Goal: Ask a question

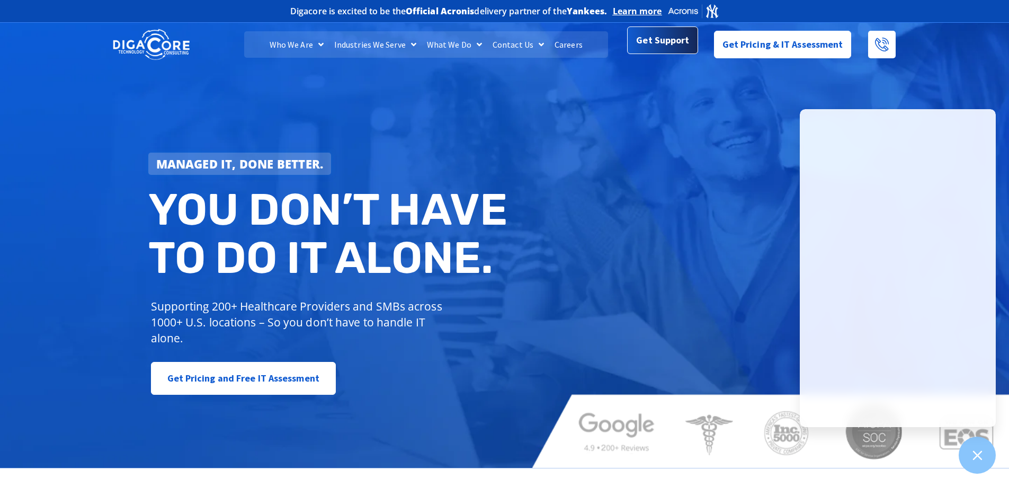
click at [669, 44] on span "Get Support" at bounding box center [662, 40] width 53 height 21
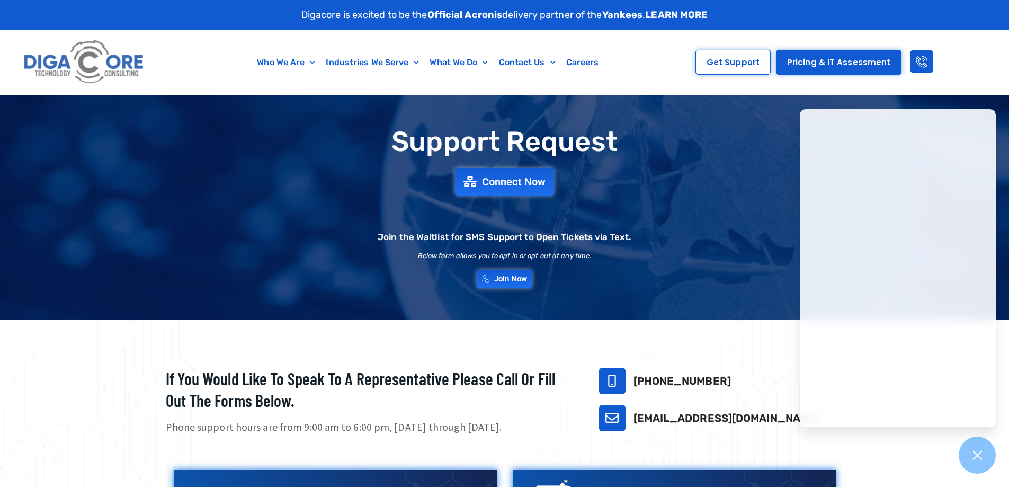
click at [692, 238] on div "Support Request Connect Now Join the Waitlist for SMS Support to Open Tickets v…" at bounding box center [504, 207] width 741 height 172
click at [488, 187] on span "Connect Now" at bounding box center [515, 182] width 70 height 12
